Goal: Communication & Community: Ask a question

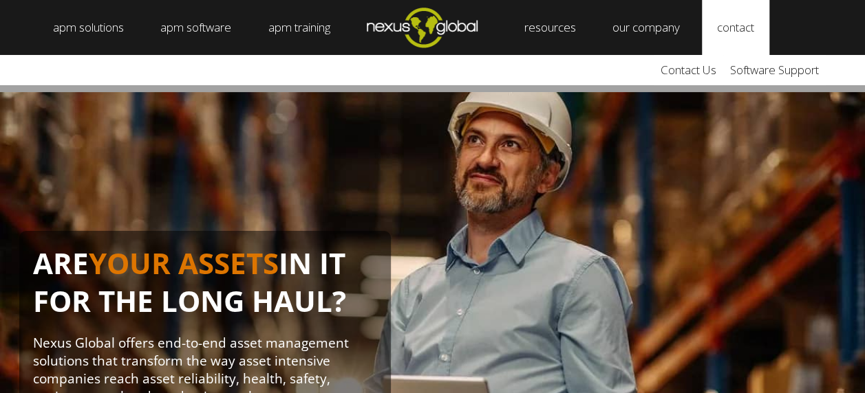
click at [747, 32] on link "contact" at bounding box center [735, 27] width 67 height 55
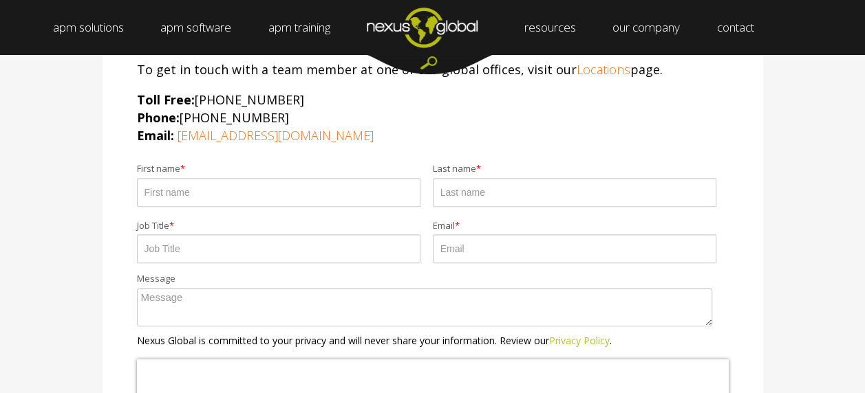
scroll to position [275, 0]
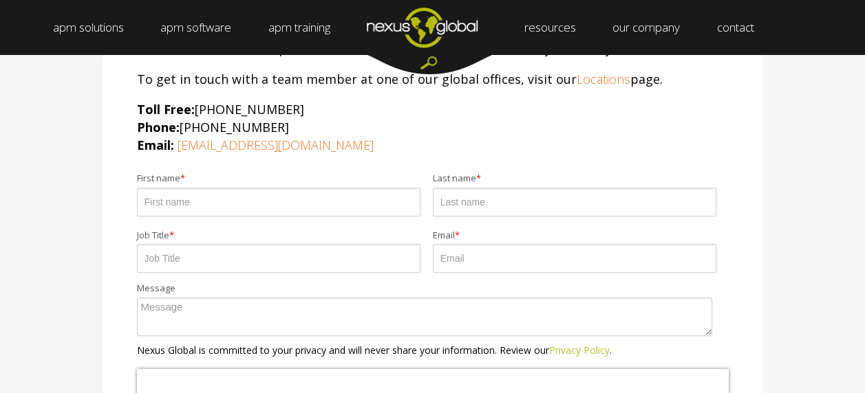
click at [253, 204] on input "First name *" at bounding box center [278, 202] width 283 height 29
type input "[PERSON_NAME]"
type input "Mussa"
type input "[PERSON_NAME][EMAIL_ADDRESS][PERSON_NAME][DOMAIN_NAME]"
click at [234, 257] on input "Job Title *" at bounding box center [278, 258] width 283 height 29
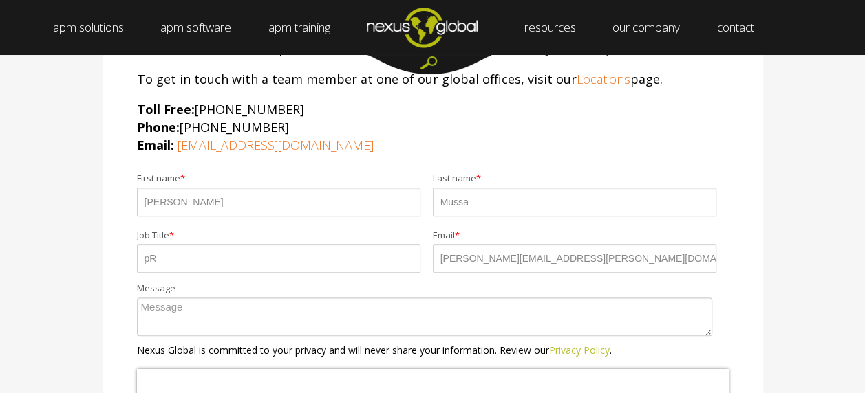
type input "p"
type input "Progression Officer"
click at [189, 308] on textarea "Message" at bounding box center [424, 317] width 575 height 39
type textarea "I"
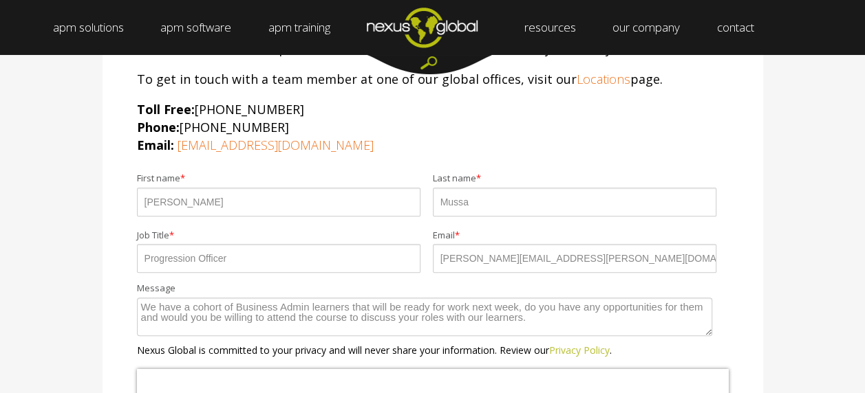
scroll to position [413, 0]
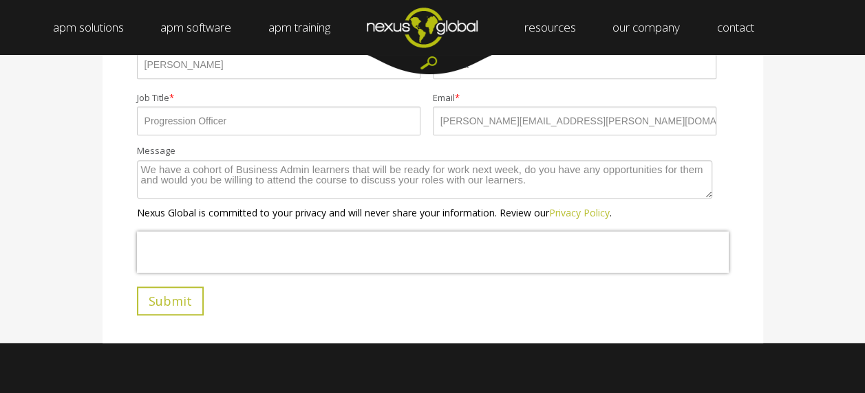
type textarea "We have a cohort of Business Admin learners that will be ready for work next we…"
click at [158, 291] on input "Submit" at bounding box center [170, 301] width 67 height 29
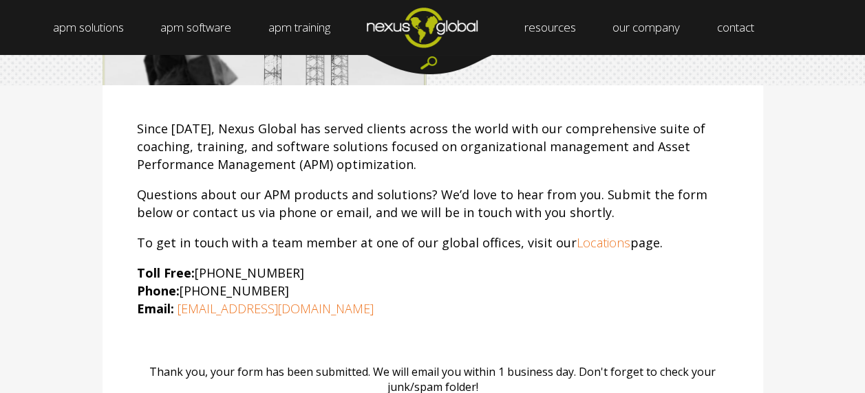
scroll to position [69, 0]
